Goal: Task Accomplishment & Management: Complete application form

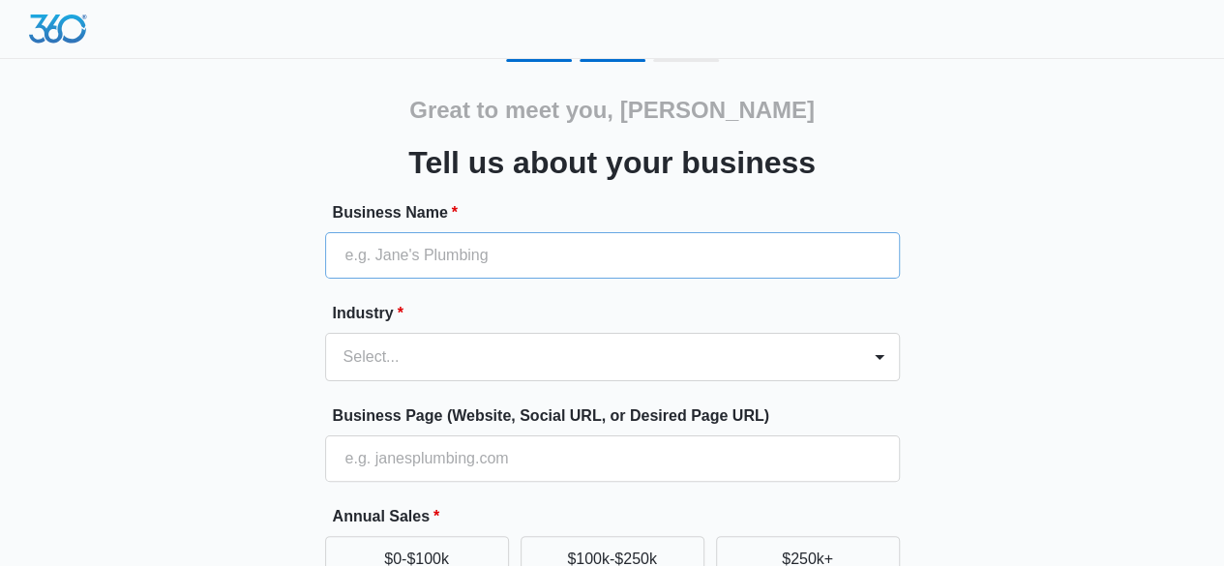
drag, startPoint x: 396, startPoint y: 289, endPoint x: 403, endPoint y: 276, distance: 15.1
click at [399, 282] on form "Business Name * Industry * Select... Business Page (Website, Social URL, or Des…" at bounding box center [612, 522] width 575 height 643
click at [412, 258] on input "Business Name *" at bounding box center [612, 255] width 575 height 46
paste input "A Good Electrician LLC"
type input "A Good Electrician LLC"
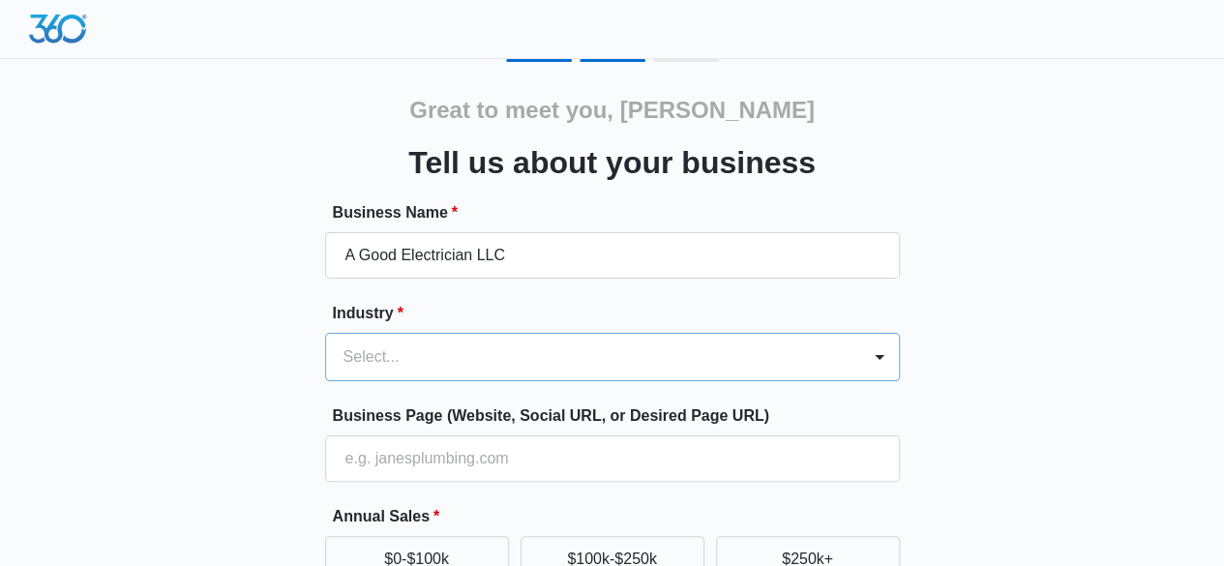
click at [453, 371] on div "Select..." at bounding box center [612, 357] width 575 height 48
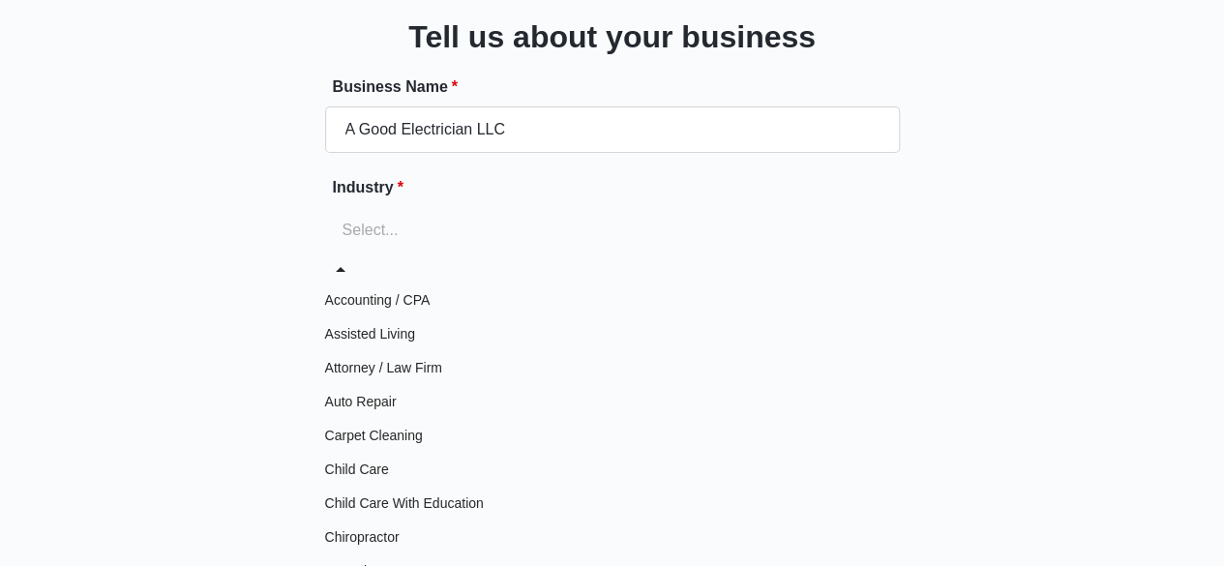
scroll to position [1064, 0]
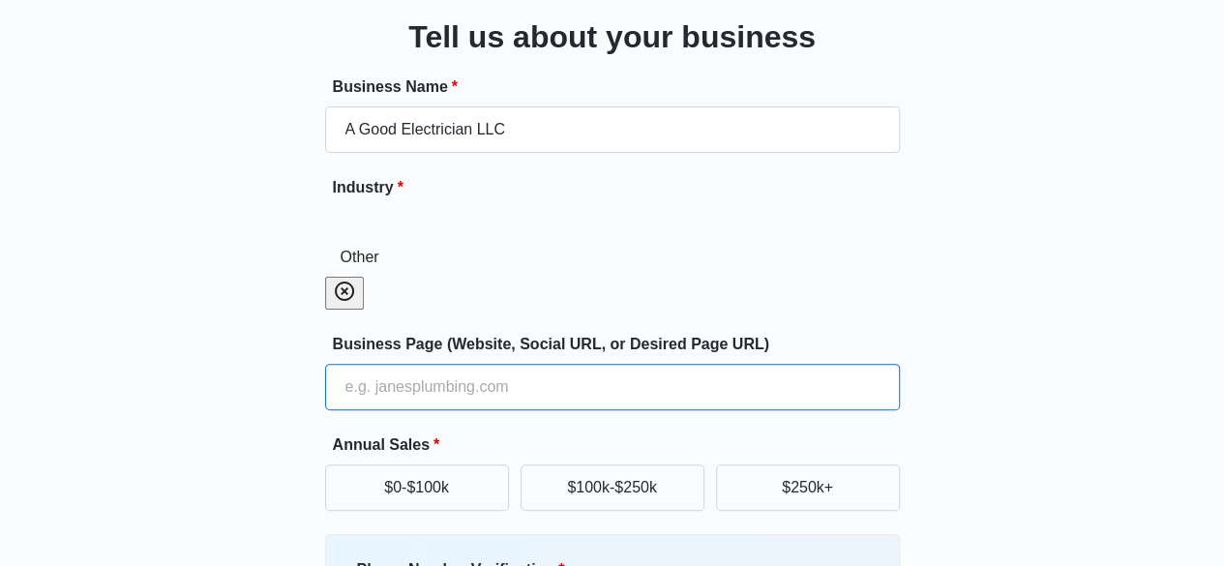
click at [460, 364] on input "Business Page (Website, Social URL, or Desired Page URL)" at bounding box center [612, 387] width 575 height 46
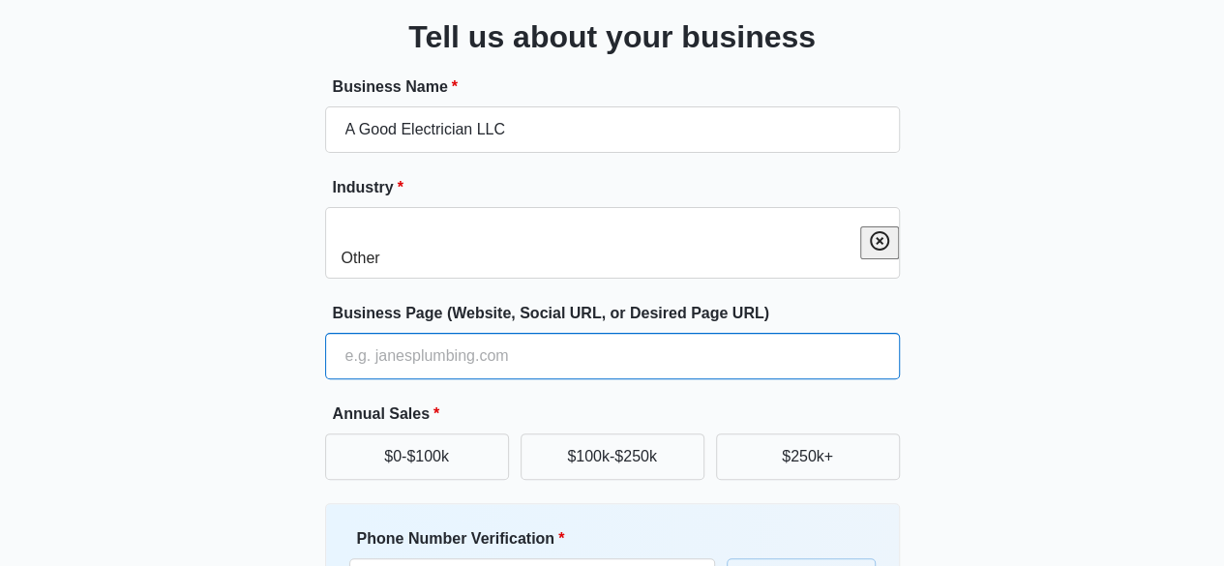
paste input "[URL][DOMAIN_NAME]"
type input "[URL][DOMAIN_NAME]"
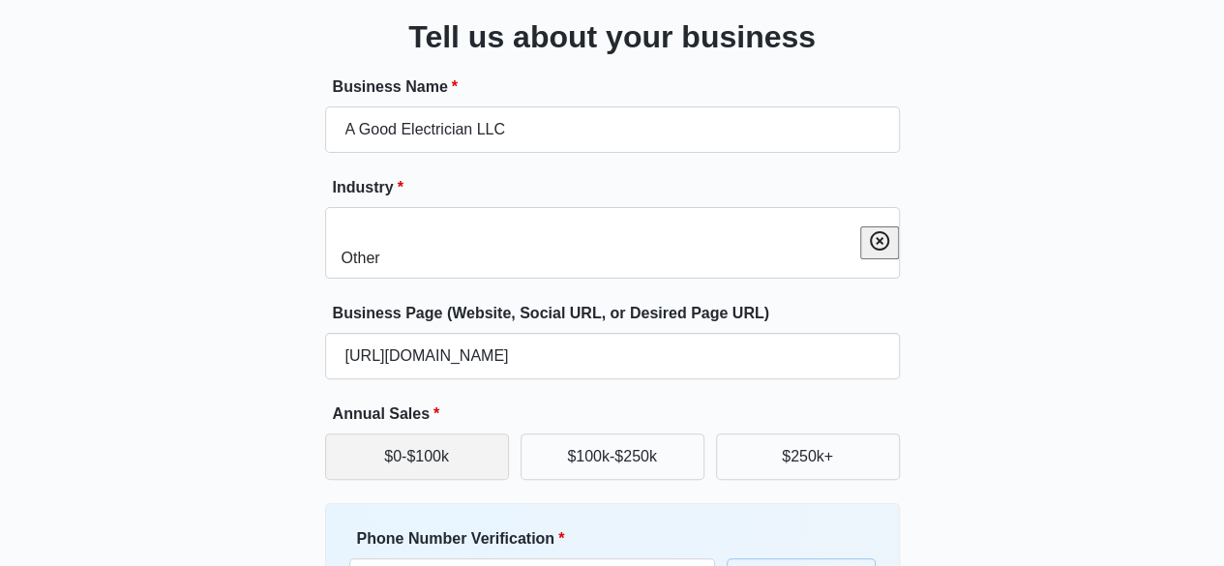
click at [495, 434] on button "$0-$100k" at bounding box center [417, 457] width 184 height 46
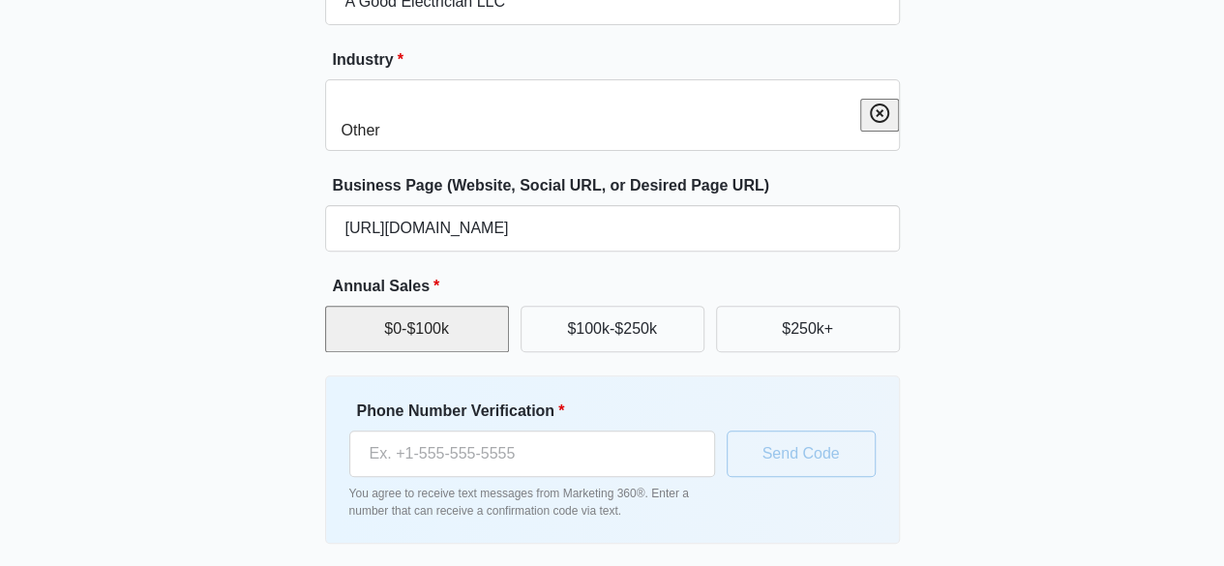
scroll to position [299, 0]
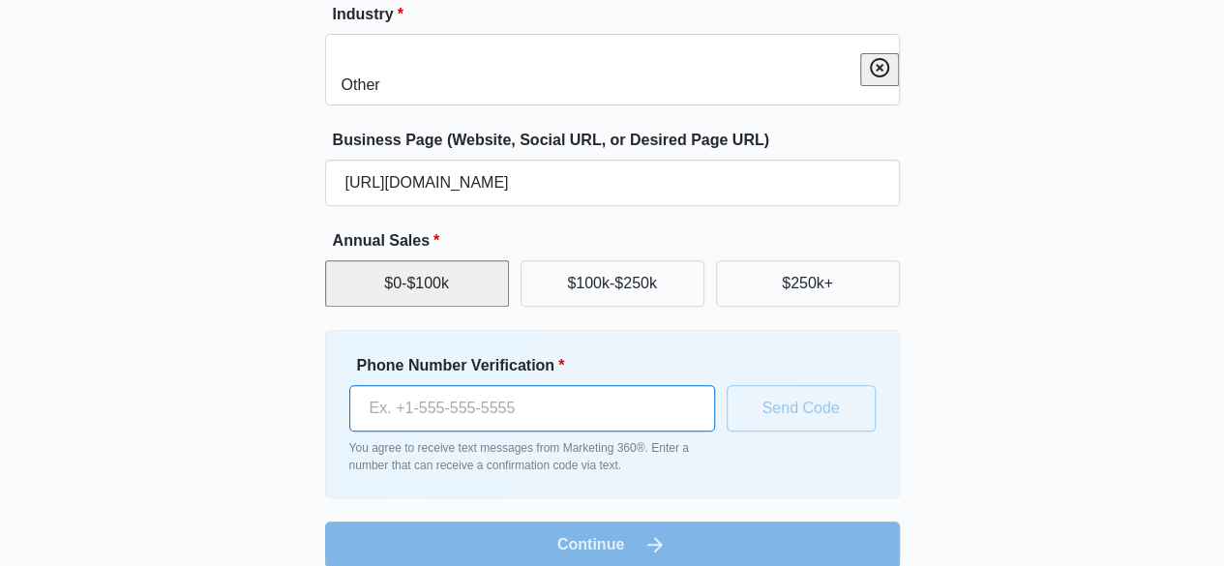
click at [464, 385] on input "Phone Number Verification *" at bounding box center [532, 408] width 366 height 46
click at [571, 385] on input "Phone Number Verification *" at bounding box center [532, 408] width 366 height 46
paste input "[PHONE_NUMBER]"
type input "[PHONE_NUMBER]"
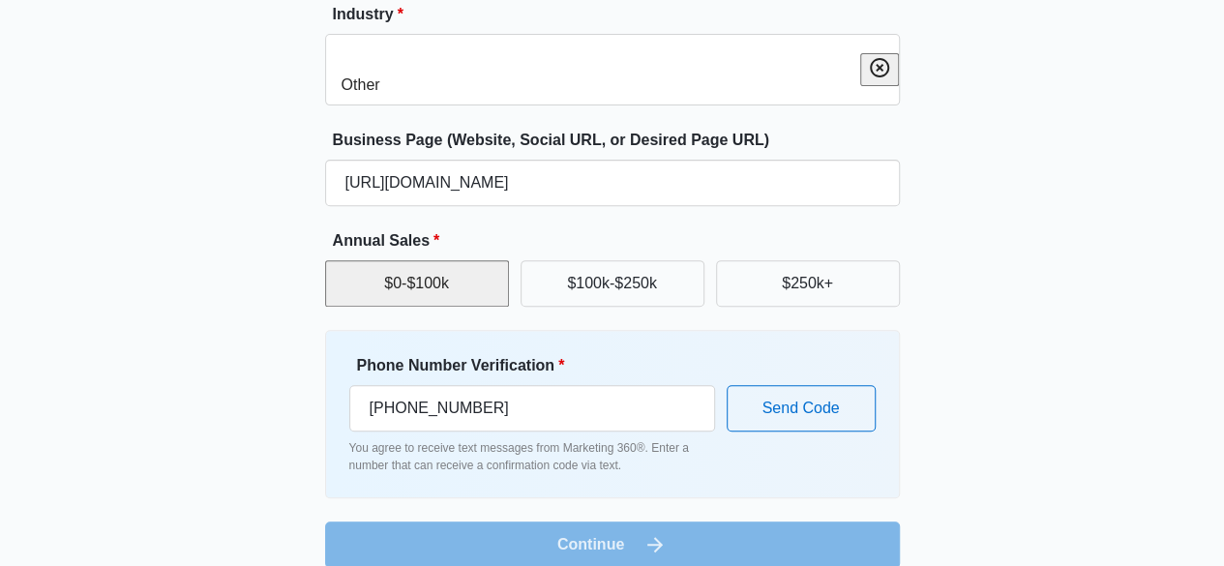
click at [703, 513] on form "Business Name * A Good Electrician LLC Industry * Other Business Page (Website,…" at bounding box center [612, 235] width 575 height 666
click at [780, 396] on button "Send Code" at bounding box center [801, 408] width 149 height 46
